Goal: Find specific page/section: Find specific page/section

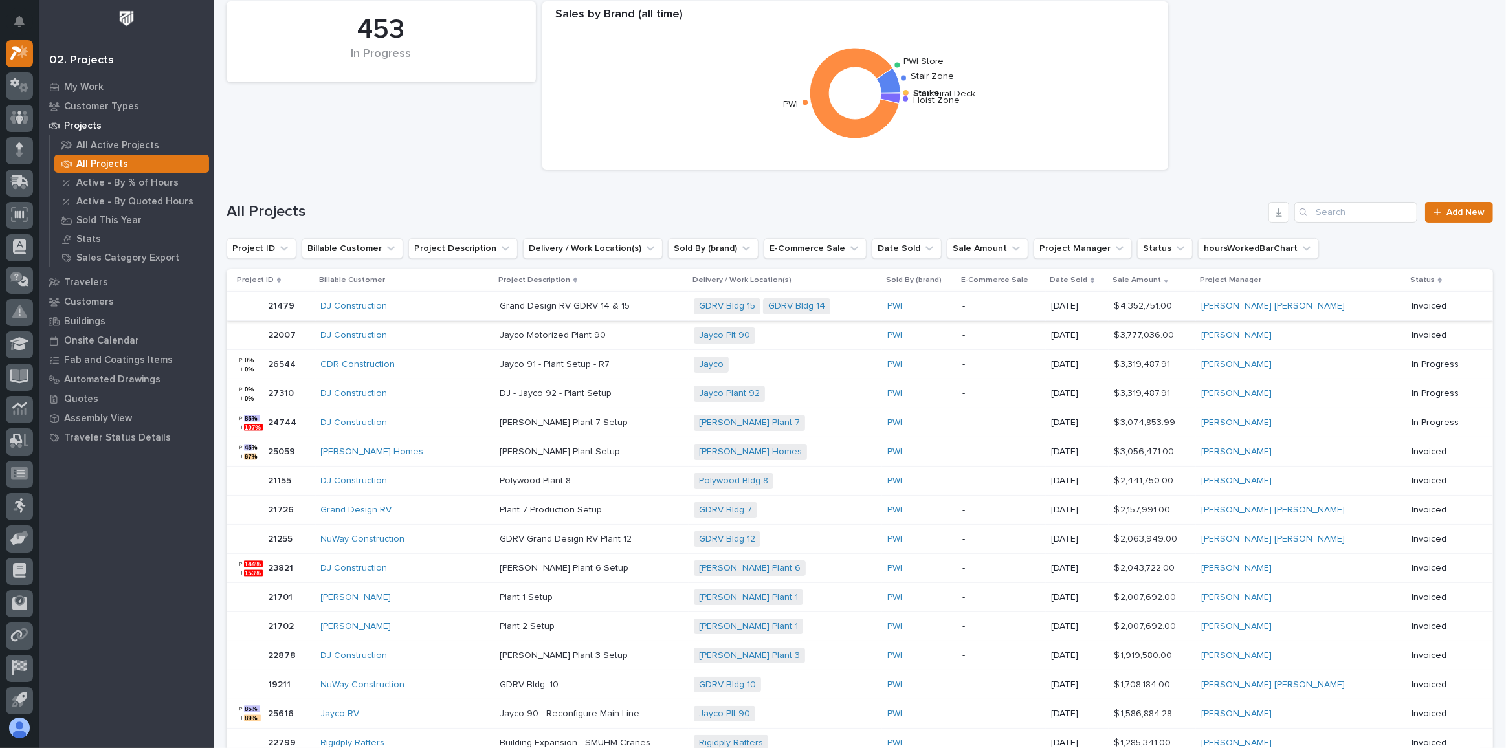
scroll to position [58, 0]
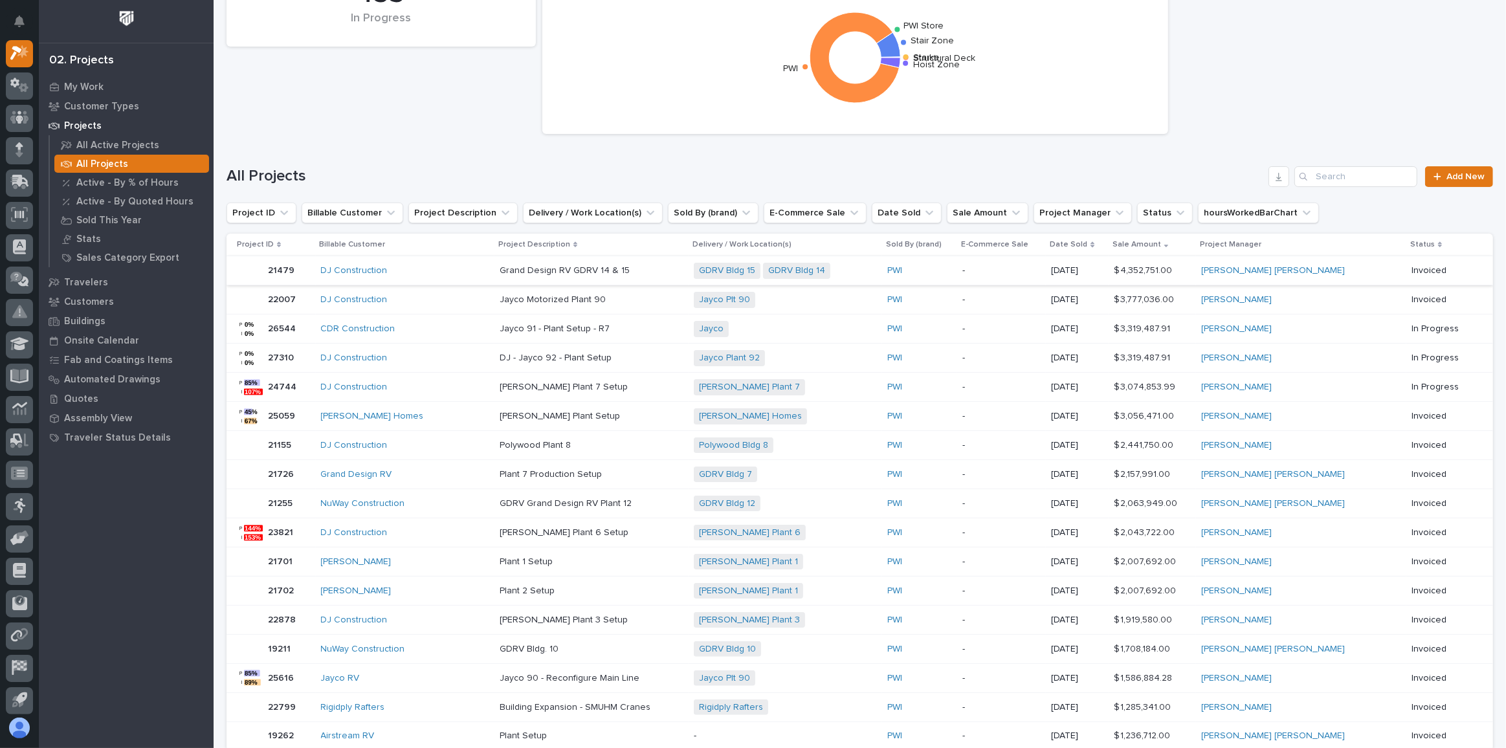
click at [839, 298] on div "Jayco Plt 90 + 0" at bounding box center [785, 300] width 183 height 16
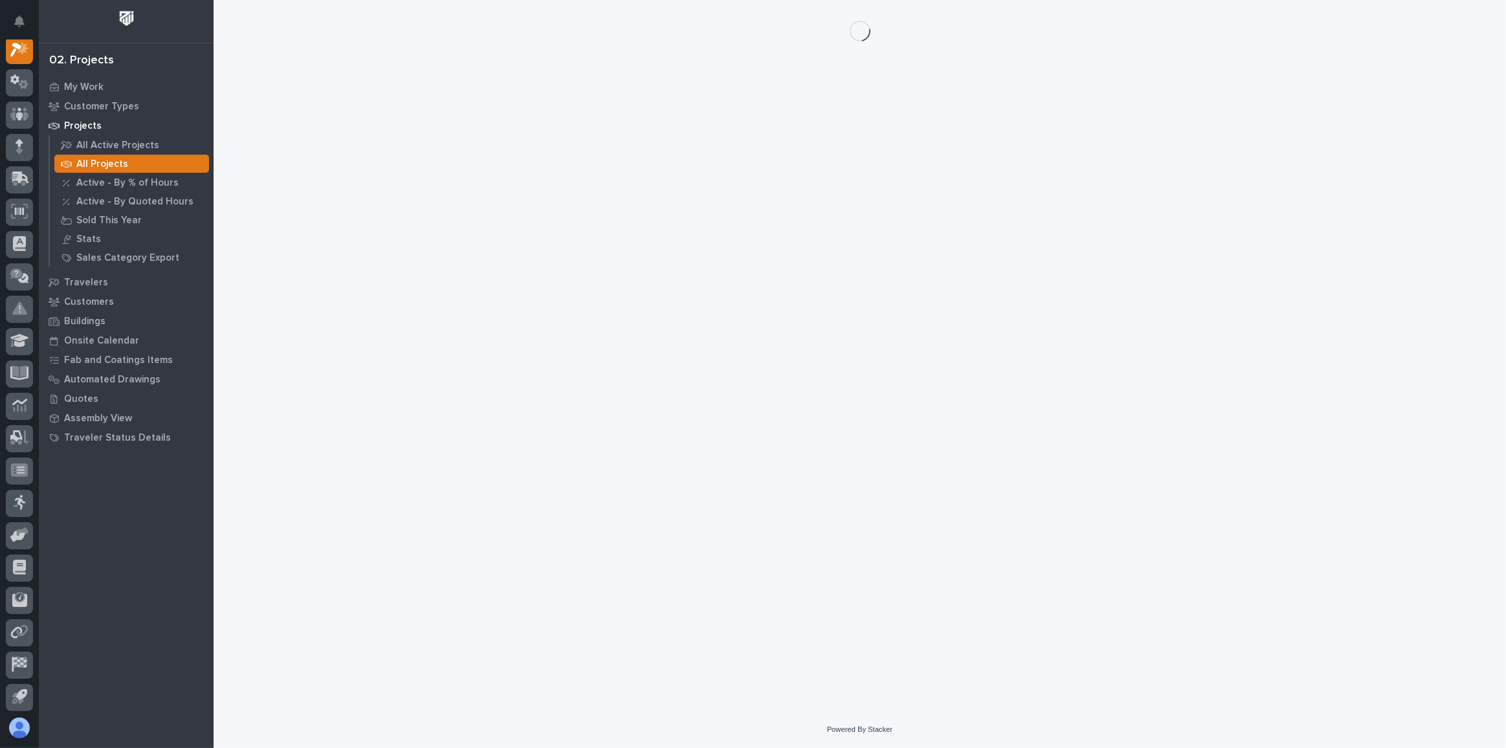
scroll to position [32, 0]
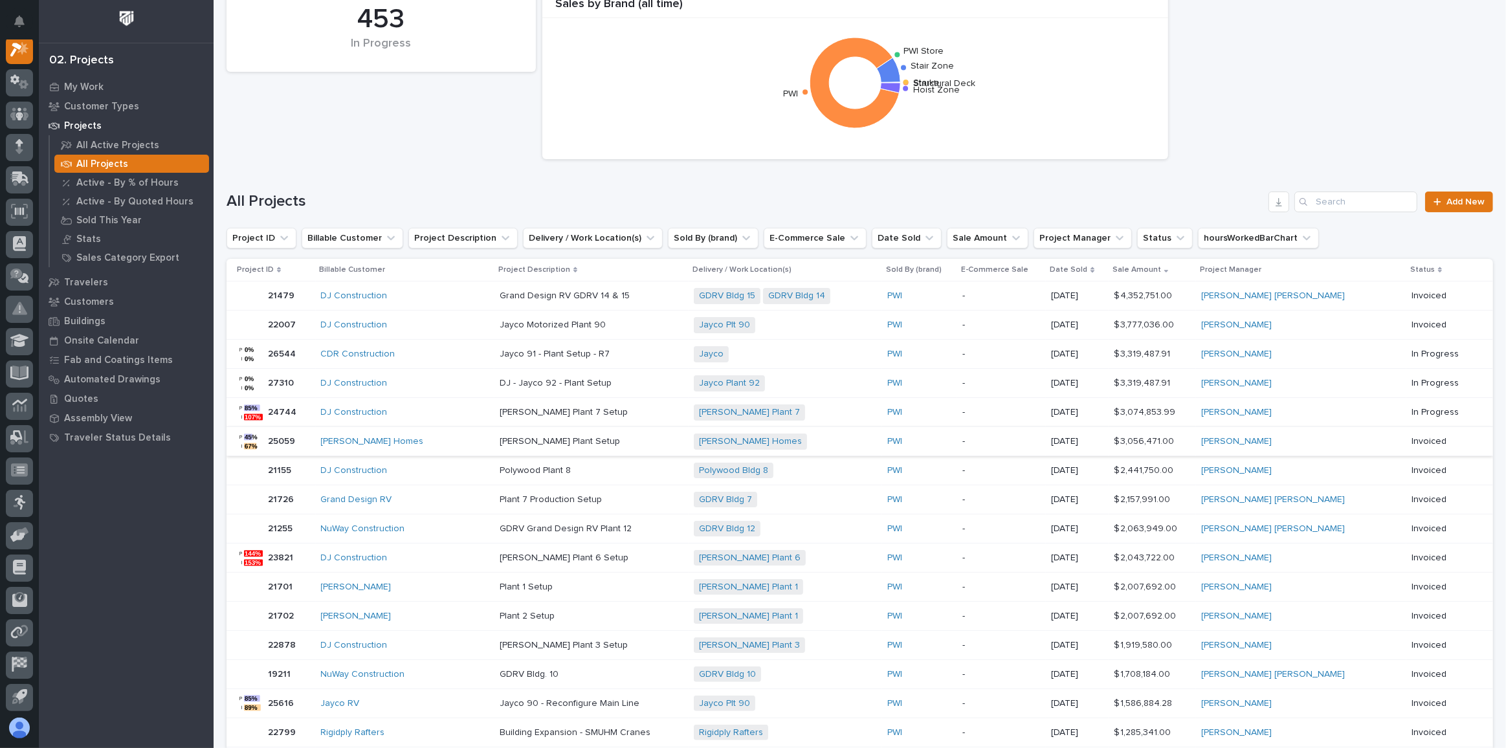
scroll to position [58, 0]
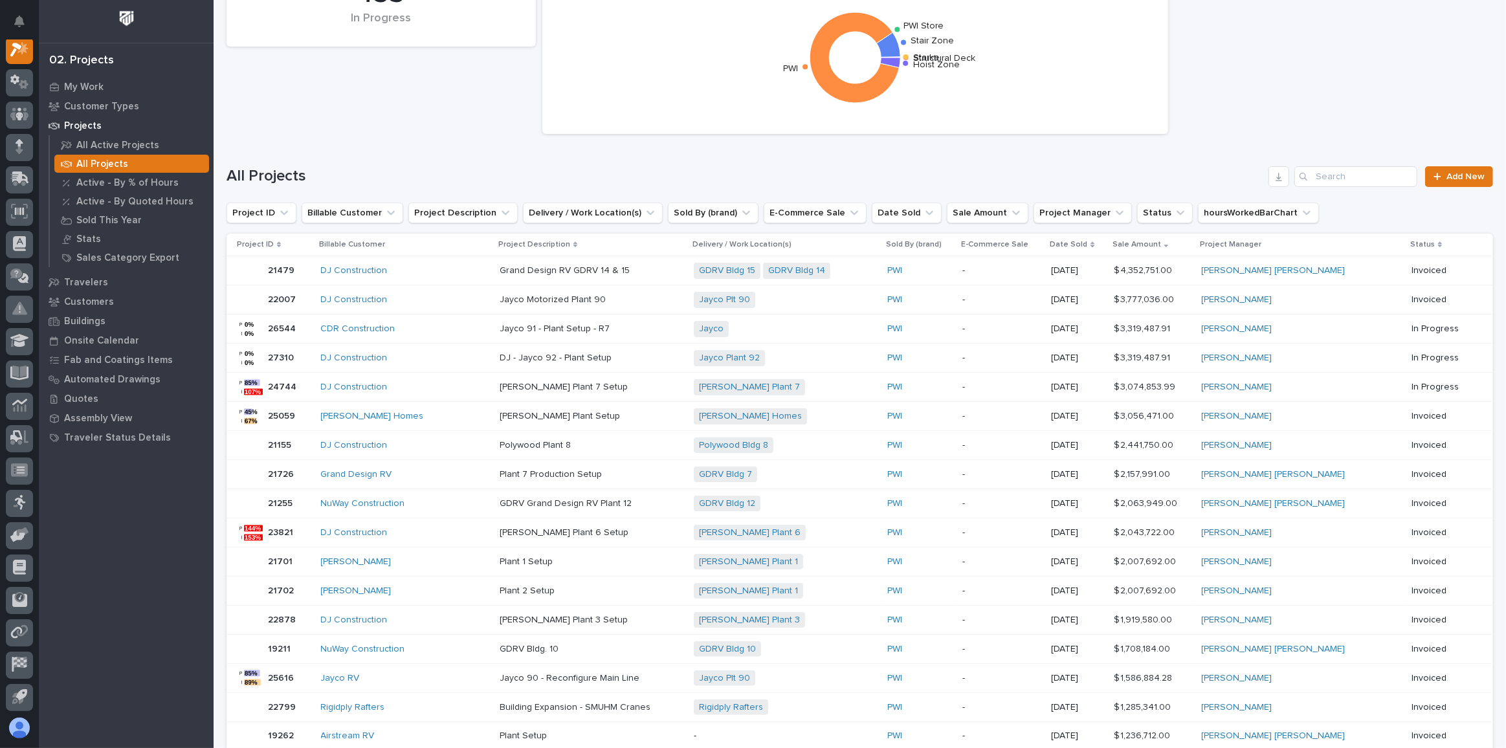
click at [623, 324] on p at bounding box center [592, 329] width 184 height 11
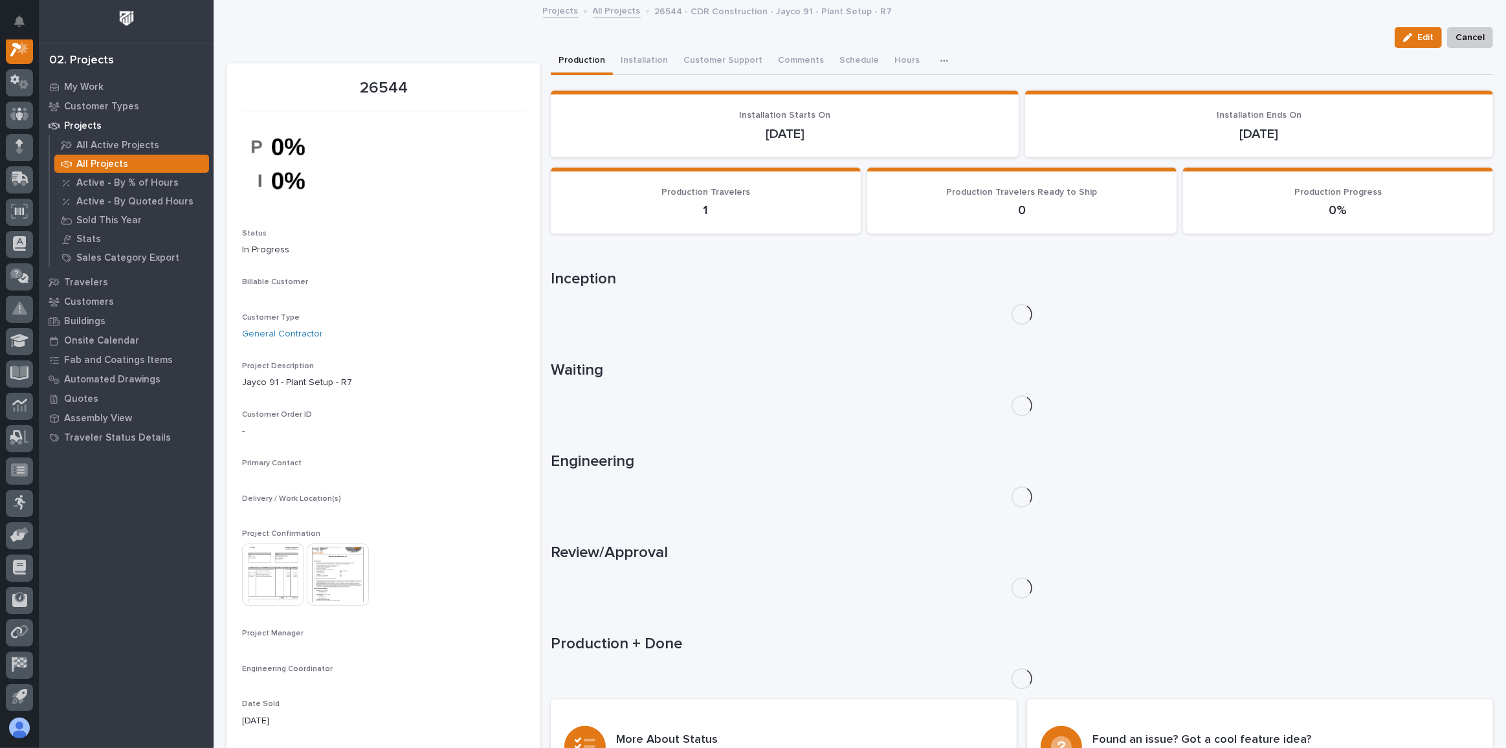
scroll to position [32, 0]
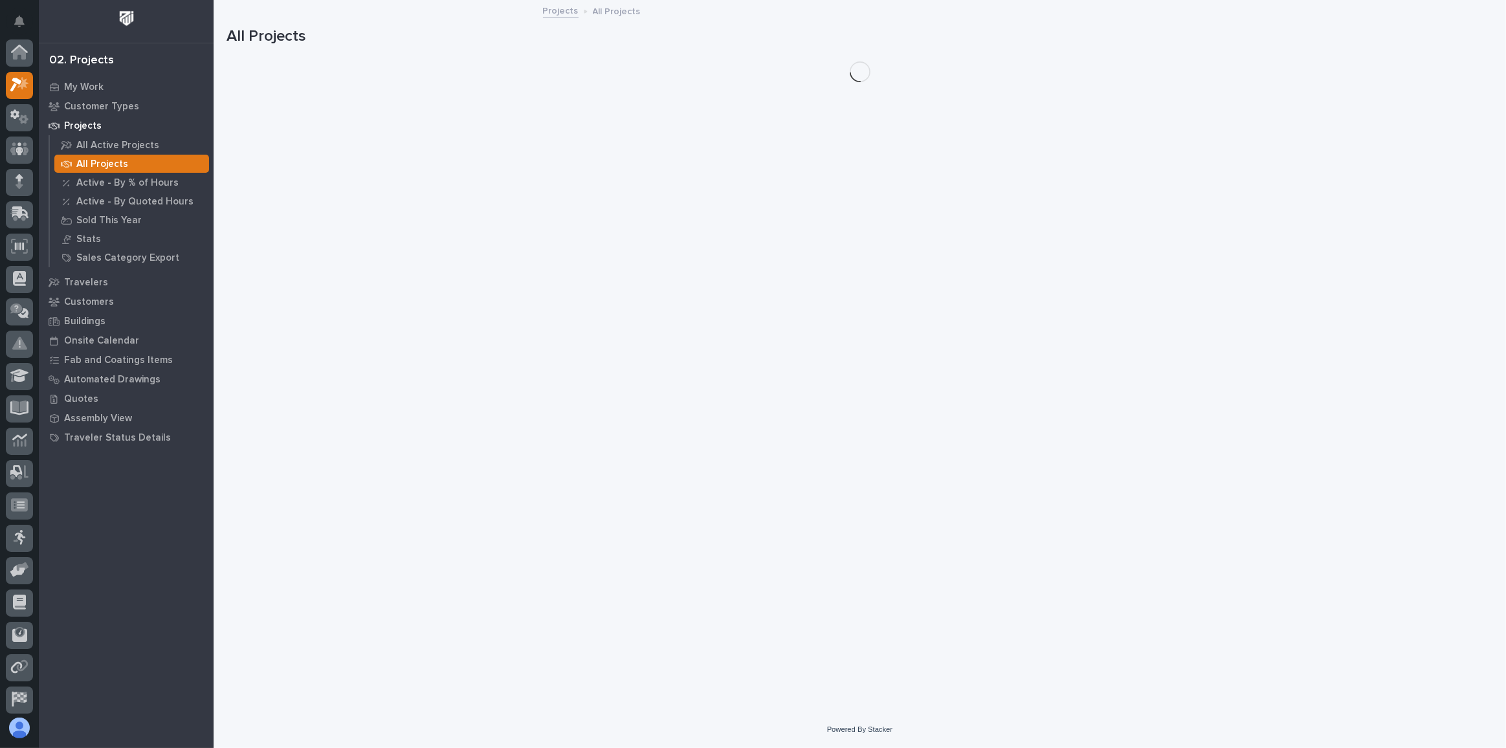
scroll to position [35, 0]
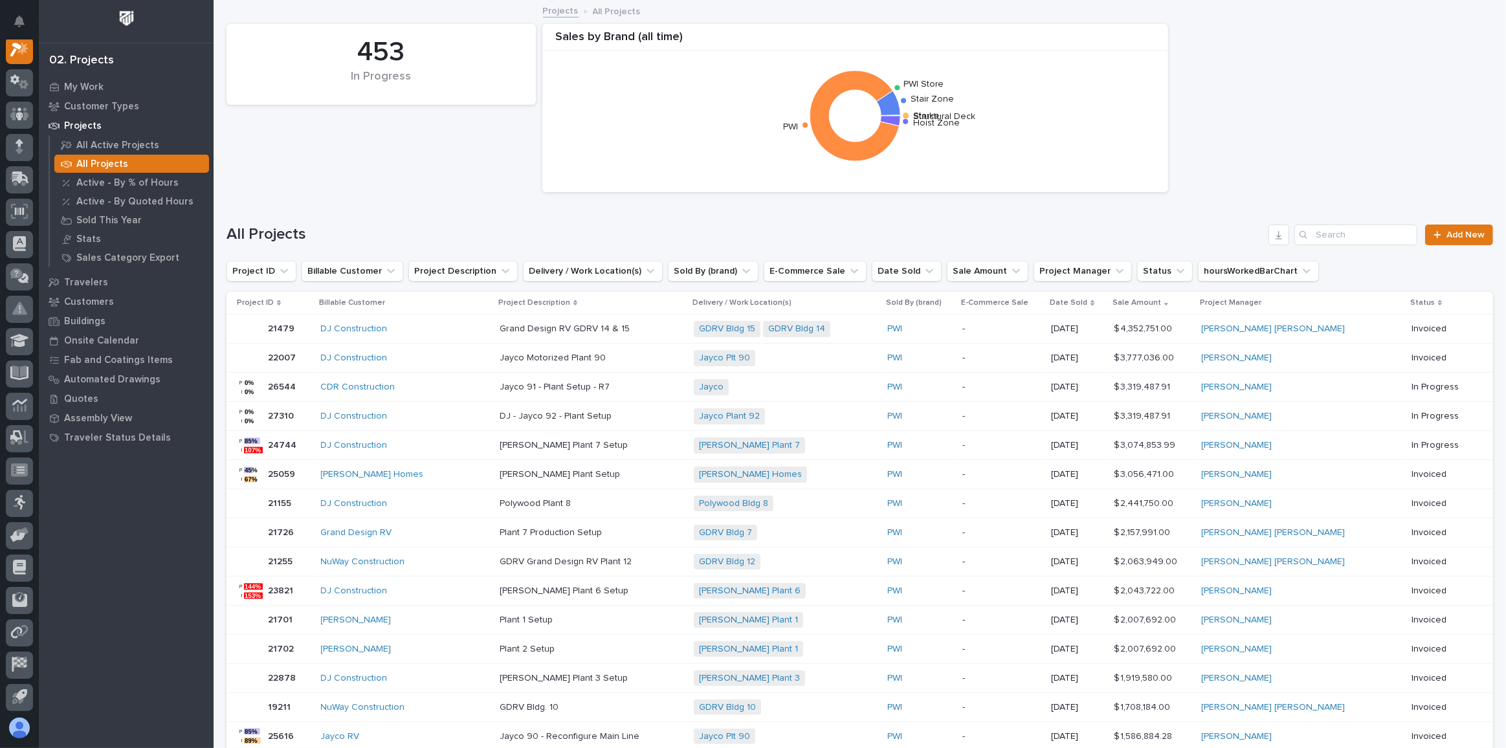
click at [633, 411] on p at bounding box center [592, 416] width 184 height 11
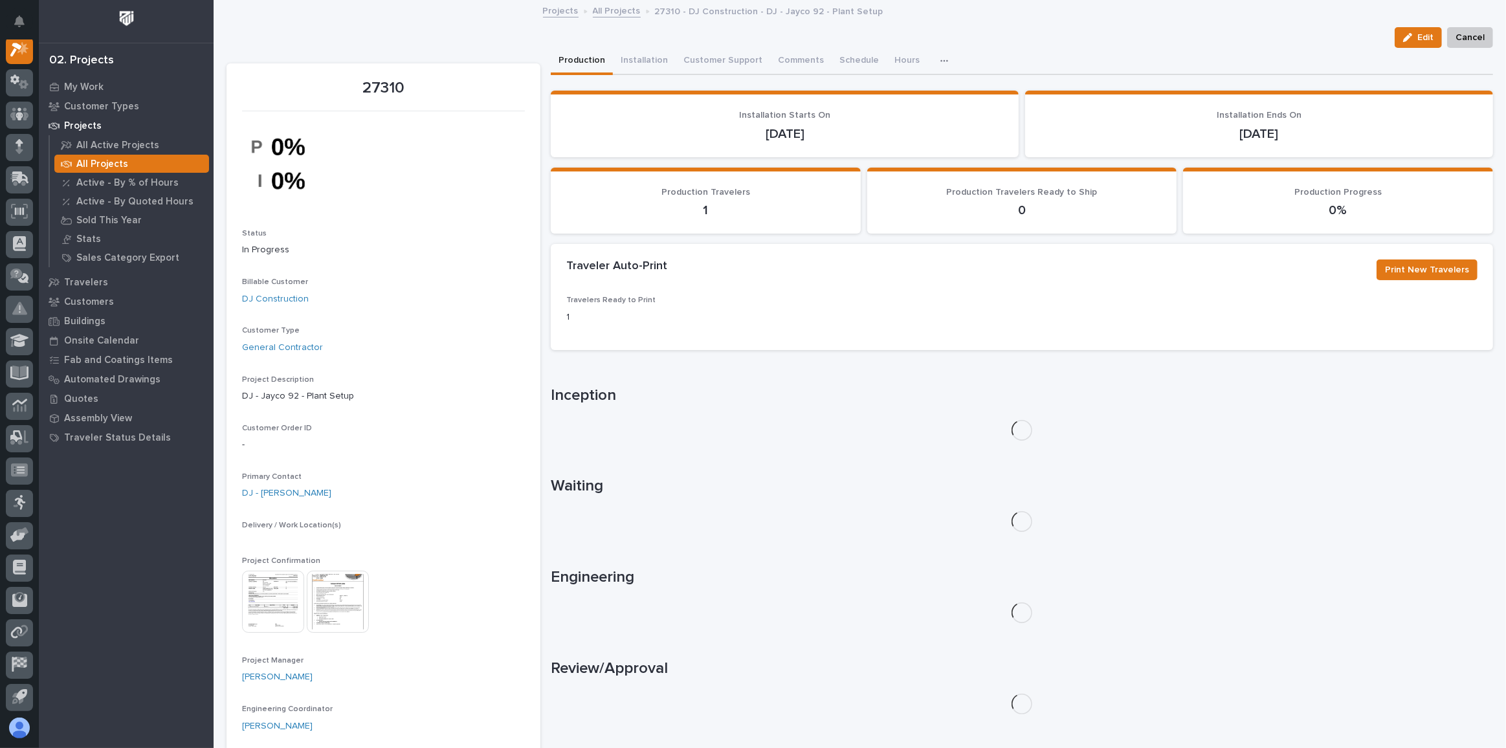
scroll to position [32, 0]
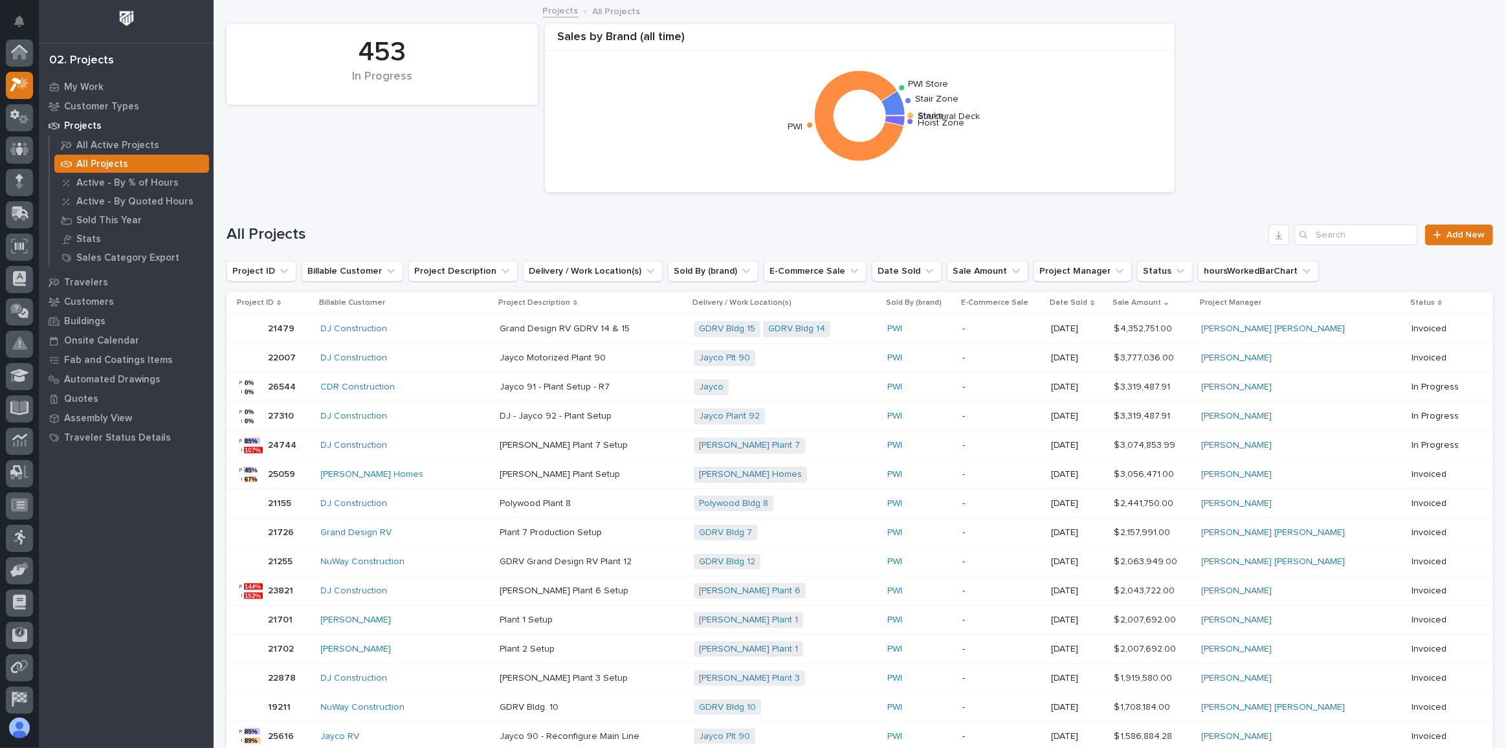
scroll to position [35, 0]
click at [620, 447] on p at bounding box center [592, 445] width 184 height 11
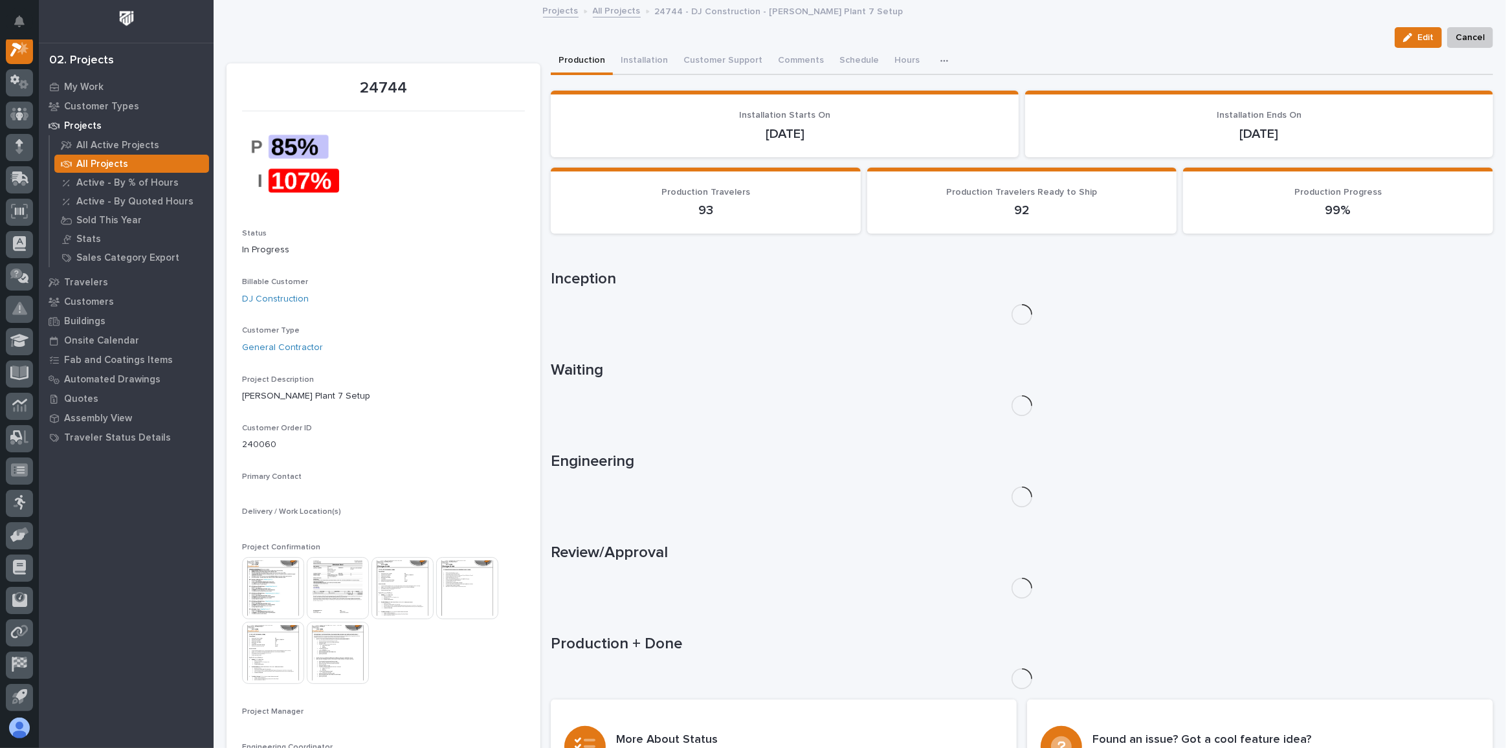
scroll to position [32, 0]
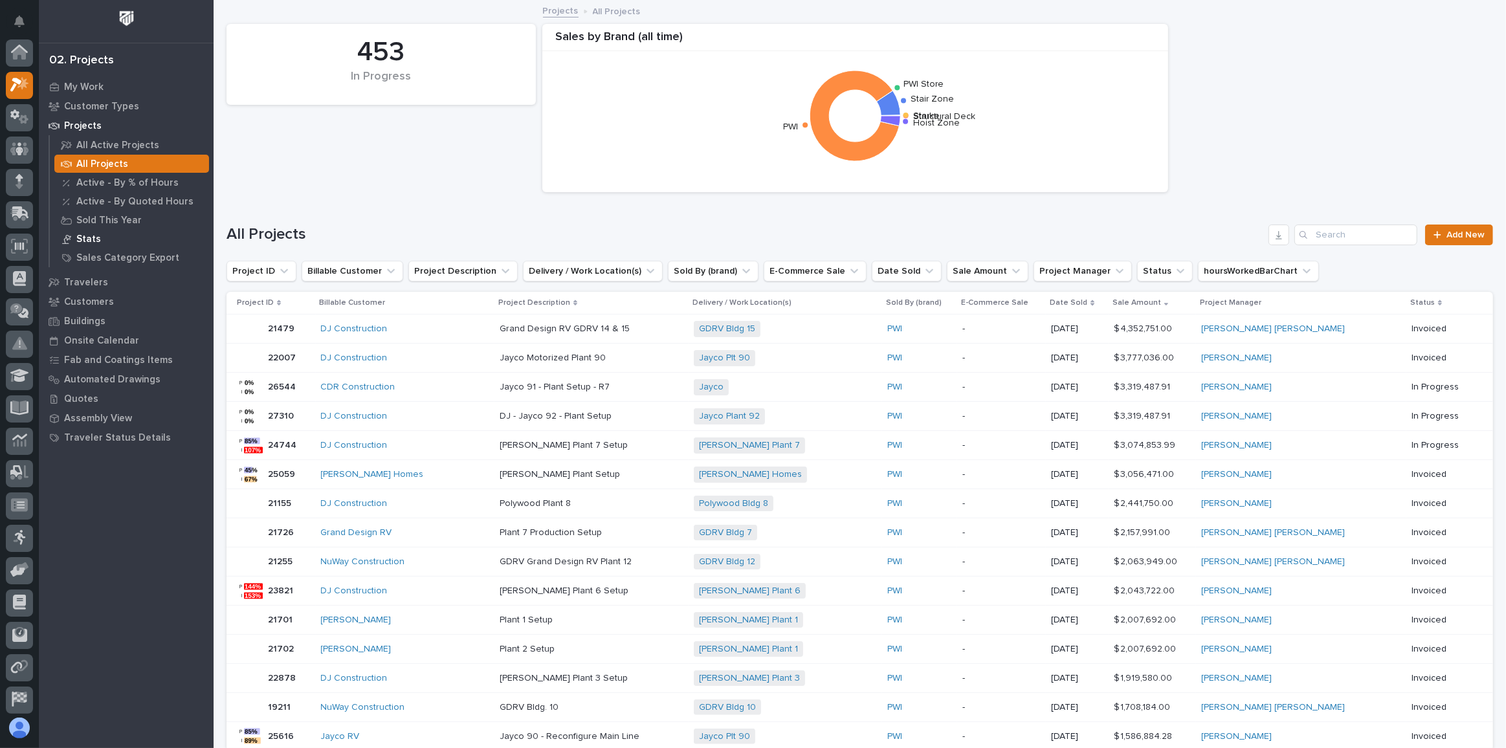
scroll to position [35, 0]
click at [93, 241] on p "Stats" at bounding box center [88, 240] width 25 height 12
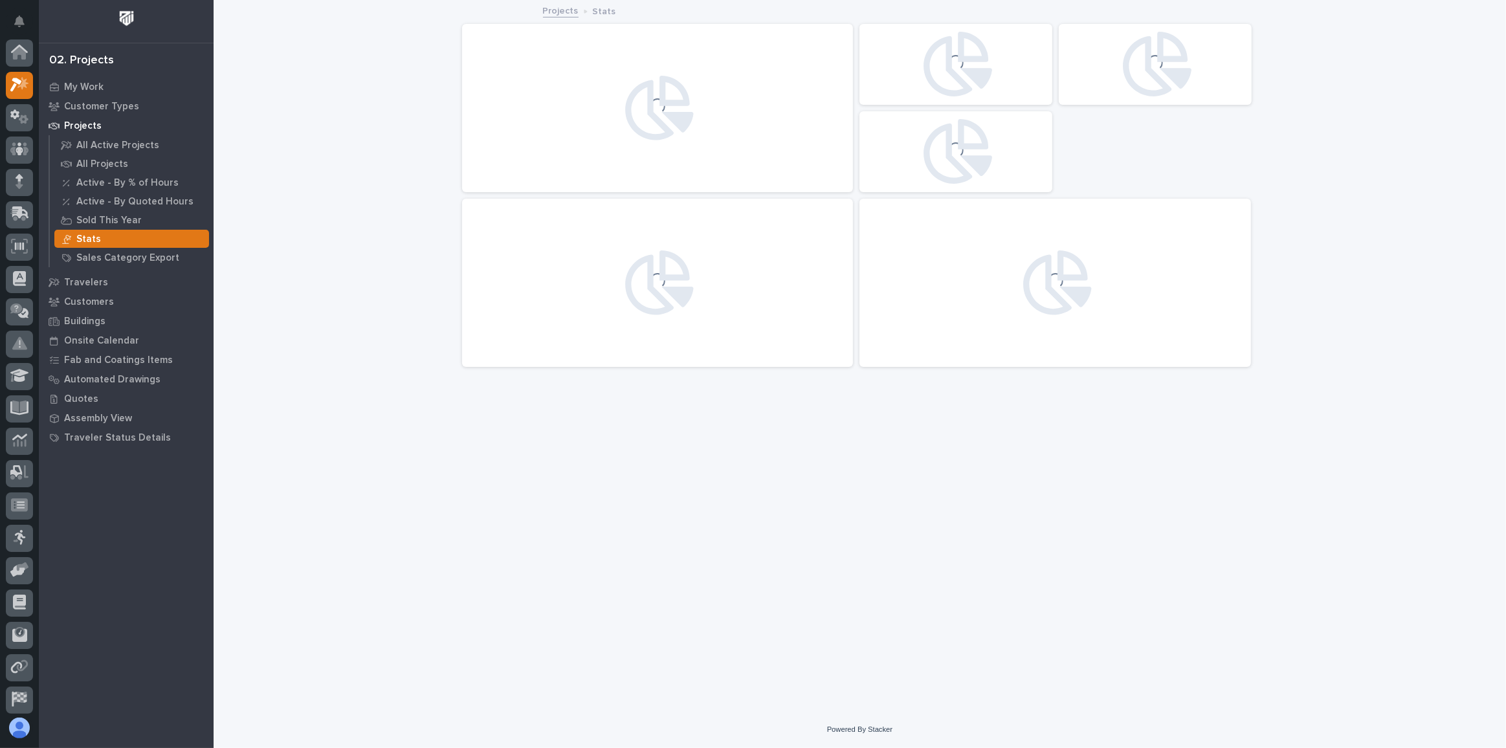
scroll to position [32, 0]
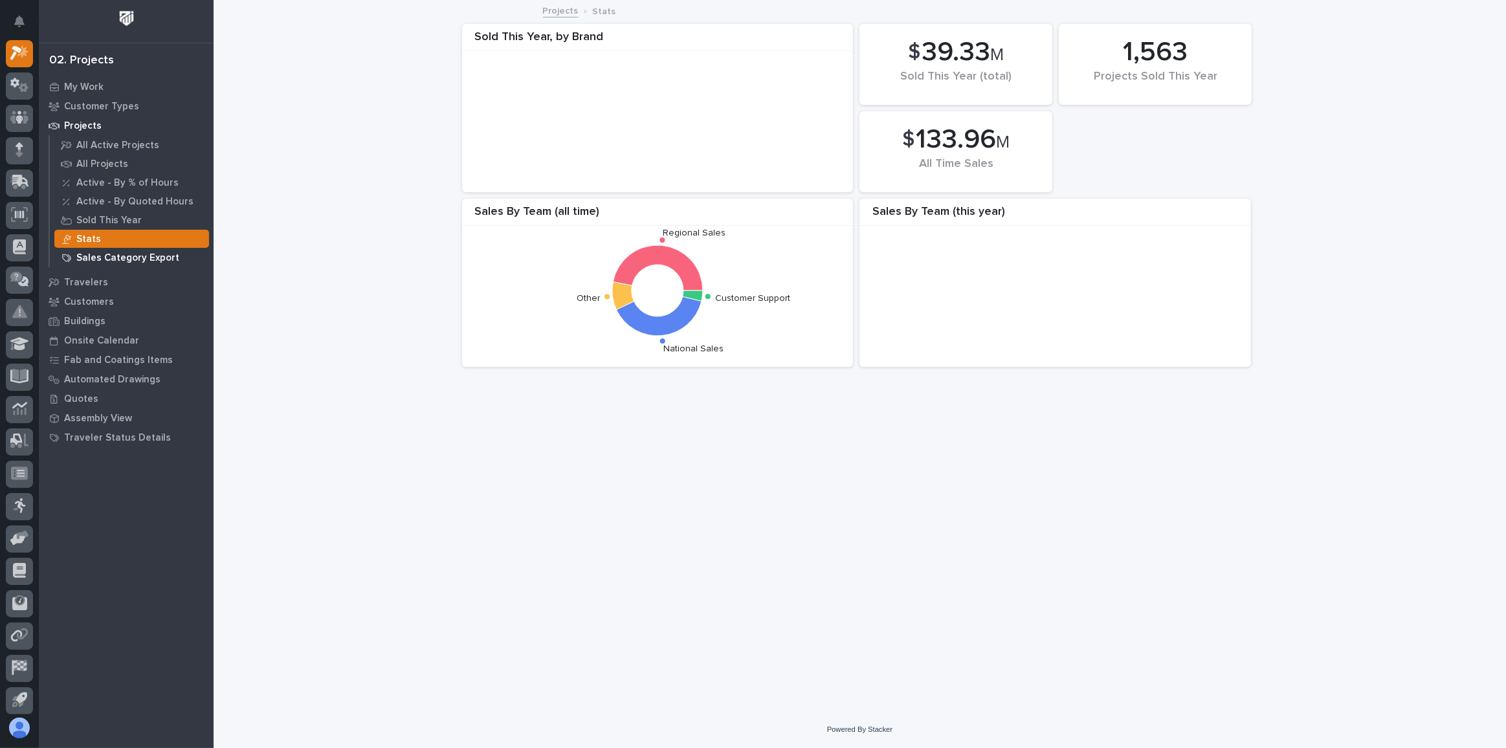
click at [109, 260] on p "Sales Category Export" at bounding box center [127, 258] width 103 height 12
